Goal: Check status: Check status

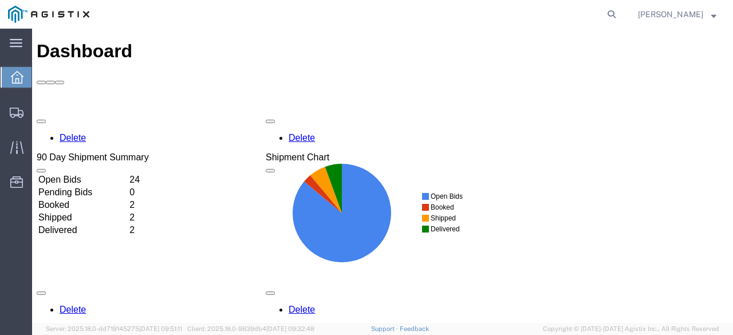
click at [128, 199] on td "Booked" at bounding box center [83, 204] width 90 height 11
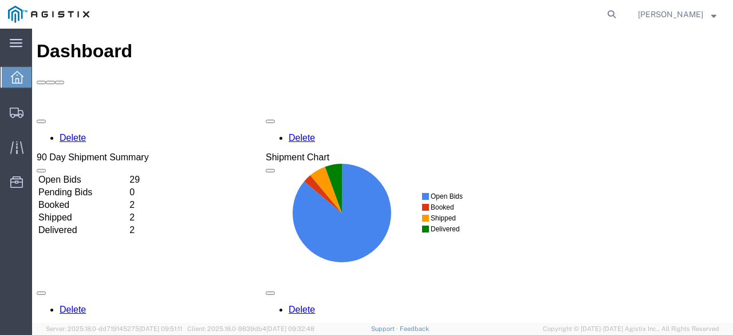
click at [128, 174] on td "Open Bids" at bounding box center [83, 179] width 90 height 11
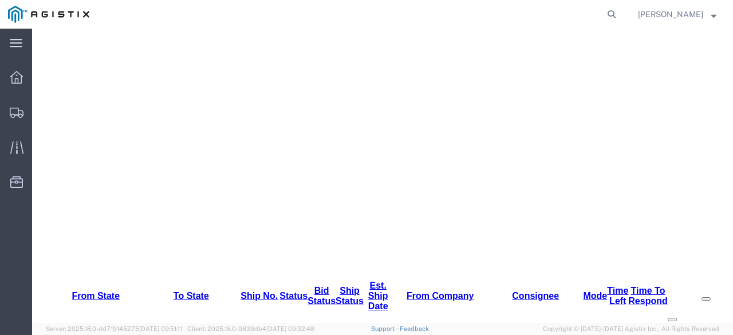
scroll to position [286, 0]
